Goal: Information Seeking & Learning: Learn about a topic

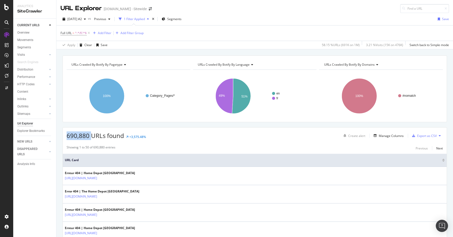
drag, startPoint x: 90, startPoint y: 135, endPoint x: 67, endPoint y: 134, distance: 23.4
click at [67, 68] on span "690,880 URLs found" at bounding box center [95, 135] width 57 height 8
copy span "690,880"
click at [100, 33] on div "Add Filter" at bounding box center [104, 33] width 13 height 4
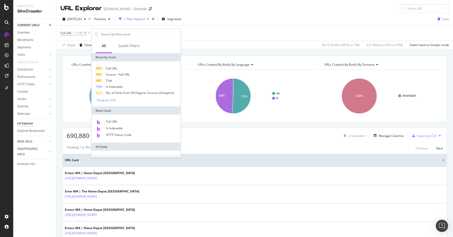
click at [111, 68] on span "Title" at bounding box center [109, 80] width 6 height 4
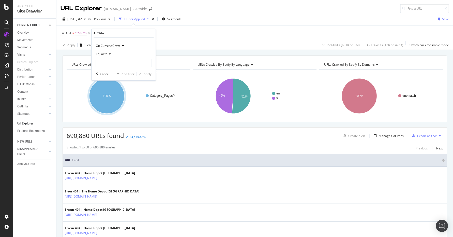
click at [109, 53] on icon at bounding box center [109, 53] width 4 height 3
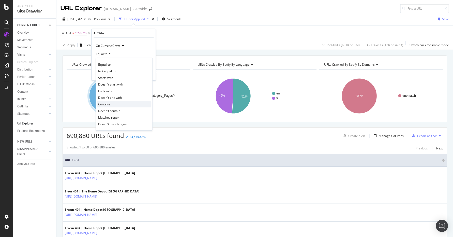
click at [107, 68] on span "Contains" at bounding box center [104, 104] width 12 height 4
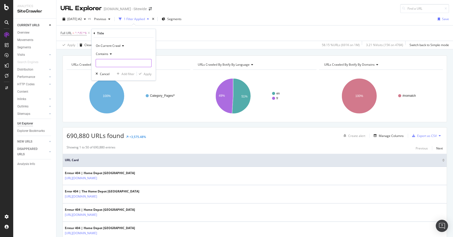
click at [119, 65] on input "text" at bounding box center [123, 63] width 55 height 8
type input "404 |"
click at [146, 68] on div "Apply" at bounding box center [148, 73] width 8 height 4
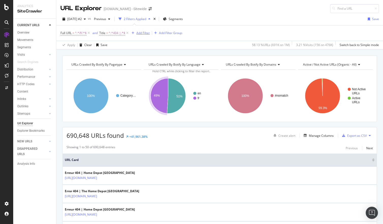
click at [144, 33] on div "Add Filter" at bounding box center [142, 33] width 13 height 4
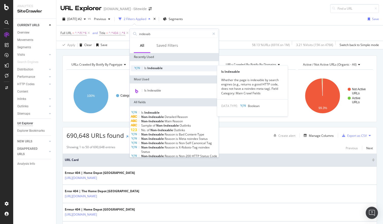
type input "indexab"
click at [158, 67] on span "Indexable" at bounding box center [154, 68] width 15 height 4
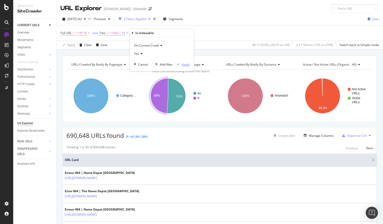
click at [187, 65] on div "Apply" at bounding box center [186, 64] width 8 height 4
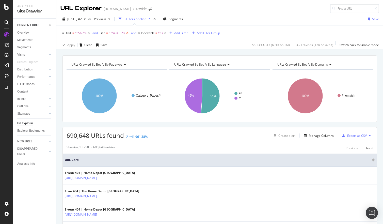
click at [128, 33] on icon at bounding box center [127, 32] width 4 height 5
click at [144, 33] on div "Add Filter" at bounding box center [142, 33] width 13 height 4
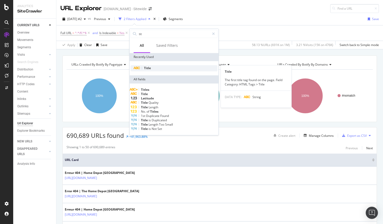
type input "tit"
click at [150, 67] on span "Title" at bounding box center [147, 68] width 7 height 4
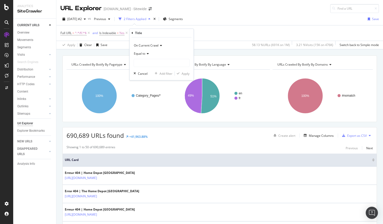
click at [148, 57] on div "Equal to" at bounding box center [162, 54] width 56 height 8
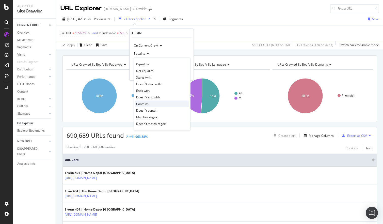
click at [144, 68] on span "Contains" at bounding box center [142, 104] width 12 height 4
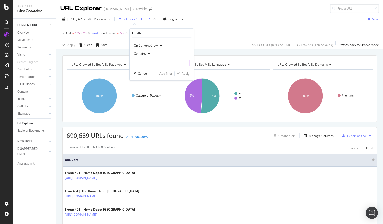
click at [150, 64] on input "text" at bounding box center [161, 63] width 55 height 8
type input "404 |"
click at [185, 68] on div "Apply" at bounding box center [186, 73] width 8 height 4
click at [147, 33] on span "Title = ^.*404 |.*$" at bounding box center [150, 33] width 26 height 5
click at [155, 54] on icon at bounding box center [157, 52] width 4 height 3
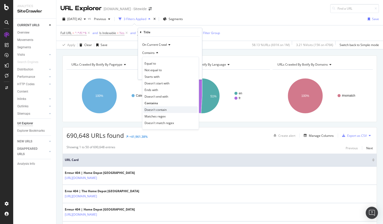
click at [165, 68] on span "Doesn't contain" at bounding box center [156, 110] width 22 height 4
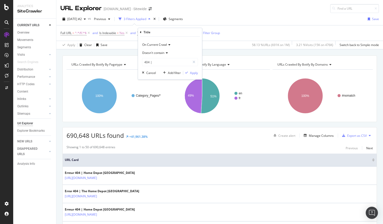
click at [198, 68] on div "On Current Crawl Doesn't contain 404 | Cancel Add filter Apply" at bounding box center [170, 58] width 64 height 43
click at [195, 68] on div "Apply" at bounding box center [194, 73] width 8 height 4
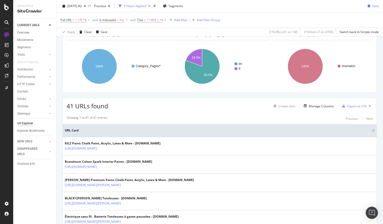
scroll to position [25, 0]
